Goal: Use online tool/utility: Utilize a website feature to perform a specific function

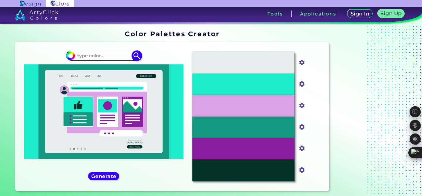
click at [101, 57] on input at bounding box center [104, 56] width 58 height 8
paste input "#006426"
type input "#006426"
click at [138, 54] on img at bounding box center [137, 56] width 11 height 11
type input "#006426"
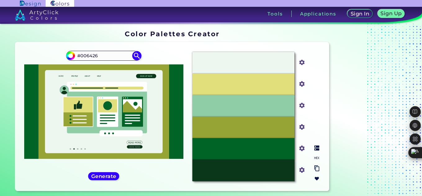
click at [269, 128] on div "#96A335" at bounding box center [243, 127] width 102 height 21
click at [242, 100] on div "#8ECDA5" at bounding box center [243, 105] width 102 height 21
click at [247, 84] on p "#E1DF7C" at bounding box center [244, 84] width 20 height 7
click at [317, 169] on img at bounding box center [316, 169] width 5 height 6
click at [316, 149] on img at bounding box center [316, 148] width 5 height 5
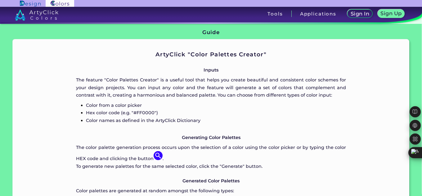
scroll to position [195, 0]
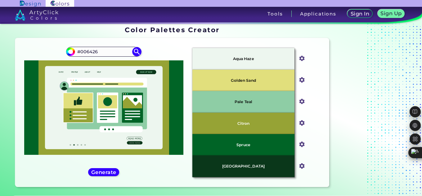
scroll to position [0, 0]
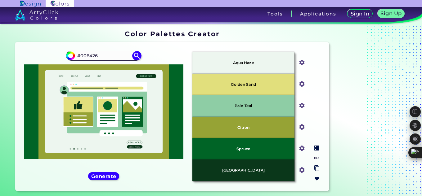
drag, startPoint x: 240, startPoint y: 62, endPoint x: 272, endPoint y: 65, distance: 32.7
click at [252, 63] on p "Aqua Haze" at bounding box center [243, 63] width 21 height 4
click at [272, 65] on div "Aqua Haze" at bounding box center [243, 62] width 102 height 21
drag, startPoint x: 272, startPoint y: 64, endPoint x: 228, endPoint y: 64, distance: 44.0
click at [228, 64] on div "Aqua Haze" at bounding box center [243, 62] width 102 height 21
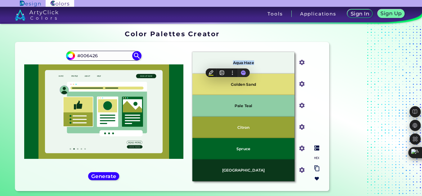
click at [274, 63] on div "Aqua Haze" at bounding box center [243, 62] width 102 height 21
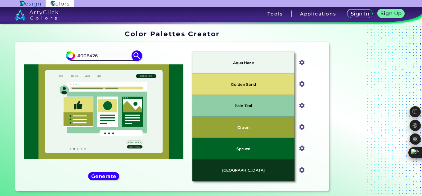
drag, startPoint x: 100, startPoint y: 56, endPoint x: 82, endPoint y: 56, distance: 18.3
click at [83, 57] on input "#006426" at bounding box center [104, 56] width 58 height 8
click at [112, 54] on input "#006426" at bounding box center [104, 56] width 58 height 8
drag, startPoint x: 113, startPoint y: 56, endPoint x: 25, endPoint y: 56, distance: 88.1
click at [25, 56] on div "#006426 #006426" at bounding box center [103, 116] width 167 height 139
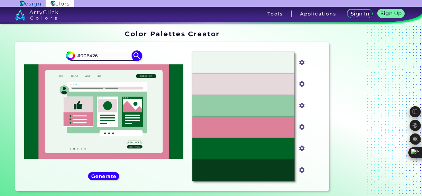
click at [68, 57] on input "#006426" at bounding box center [70, 55] width 8 height 8
click at [246, 22] on div "Sign In Sign Up My Profile My Details Color Palettes Sign Out Tools Applications" at bounding box center [290, 16] width 263 height 19
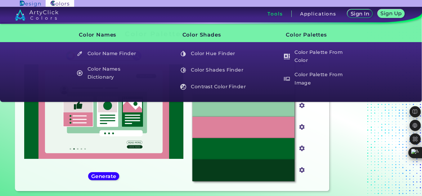
click at [277, 15] on h3 "Tools" at bounding box center [274, 13] width 15 height 5
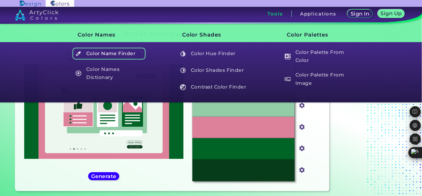
click at [137, 56] on h5 "Color Name Finder" at bounding box center [109, 54] width 73 height 12
